Goal: Information Seeking & Learning: Learn about a topic

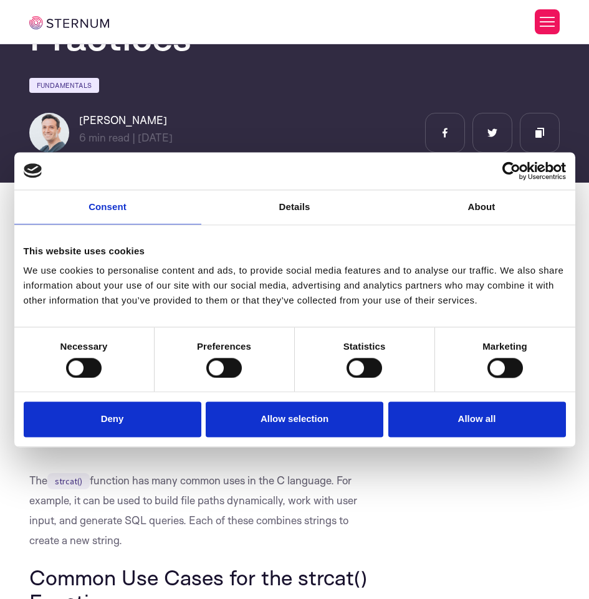
scroll to position [218, 0]
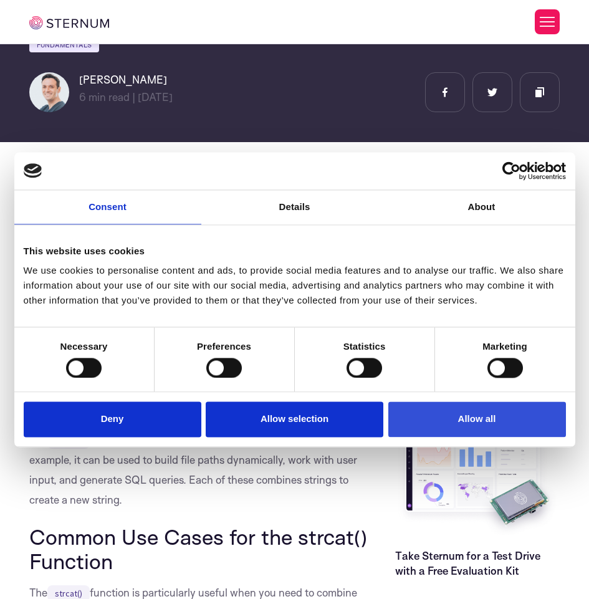
click at [503, 427] on button "Allow all" at bounding box center [477, 420] width 178 height 36
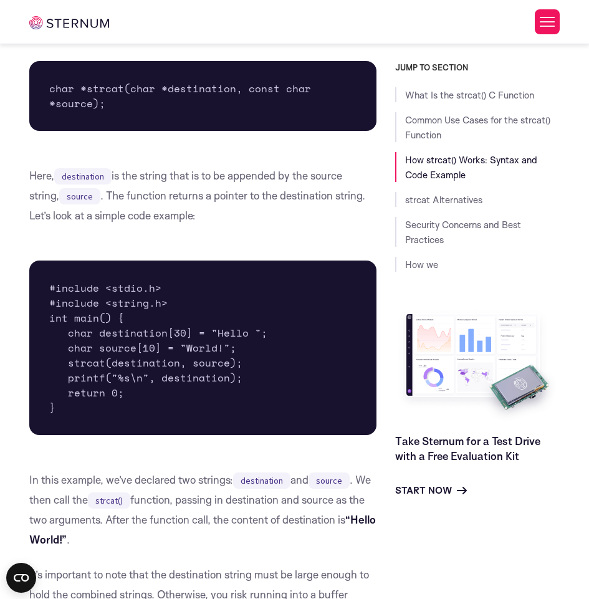
scroll to position [1265, 0]
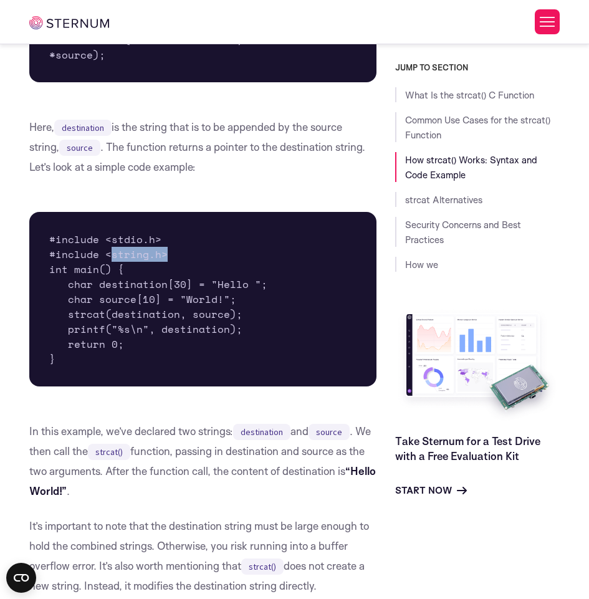
drag, startPoint x: 110, startPoint y: 255, endPoint x: 163, endPoint y: 255, distance: 53.6
click at [163, 255] on pre "#include <stdio.h> #include <string.h> int main() { char destination[30] = "Hel…" at bounding box center [202, 299] width 347 height 174
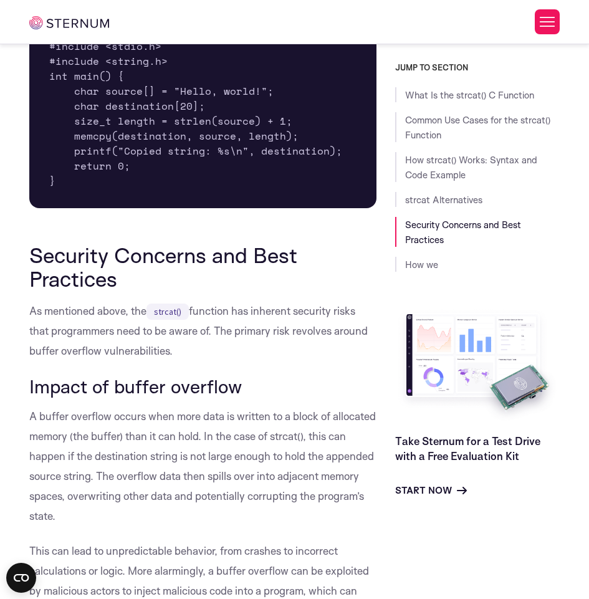
scroll to position [4703, 0]
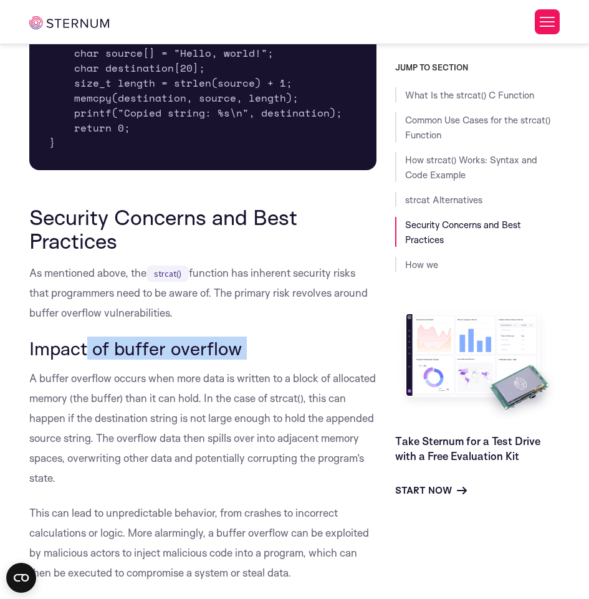
drag, startPoint x: 85, startPoint y: 347, endPoint x: 243, endPoint y: 361, distance: 158.8
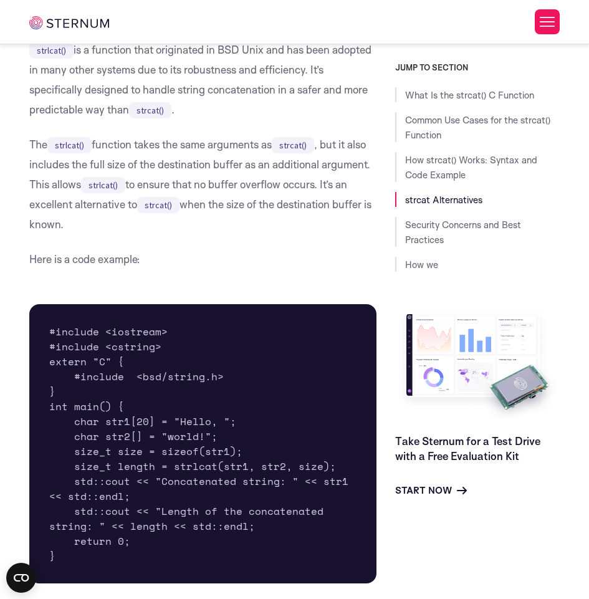
scroll to position [3657, 0]
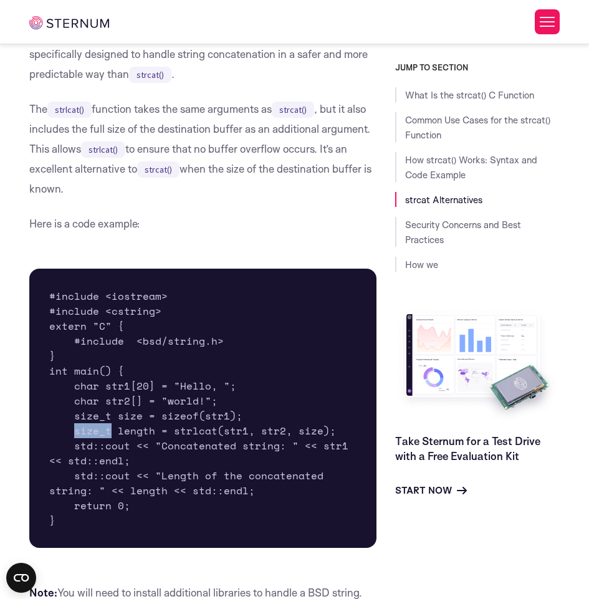
drag, startPoint x: 108, startPoint y: 432, endPoint x: 74, endPoint y: 429, distance: 34.4
click at [74, 429] on pre "#include <iostream> #include <cstring> extern "C" { #include <bsd/string.h> } i…" at bounding box center [202, 407] width 347 height 279
